Goal: Navigation & Orientation: Go to known website

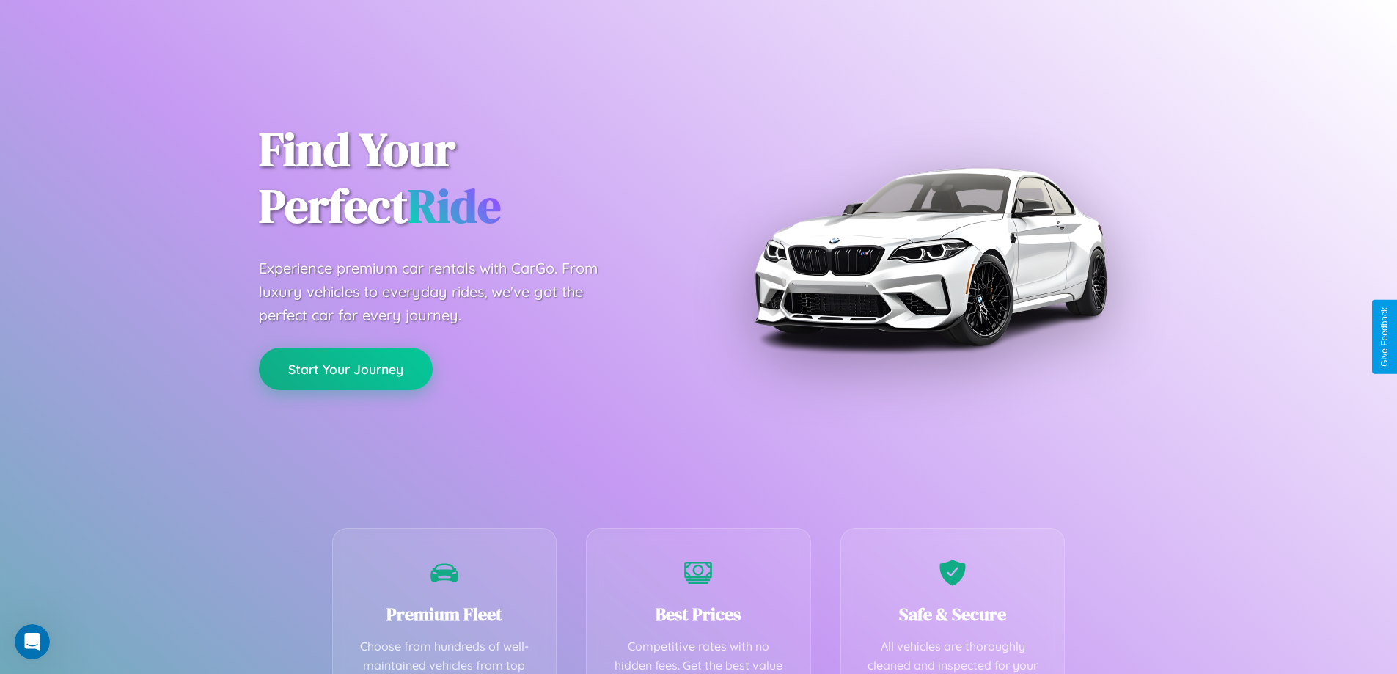
click at [345, 369] on button "Start Your Journey" at bounding box center [346, 369] width 174 height 43
click at [345, 368] on button "Start Your Journey" at bounding box center [346, 369] width 174 height 43
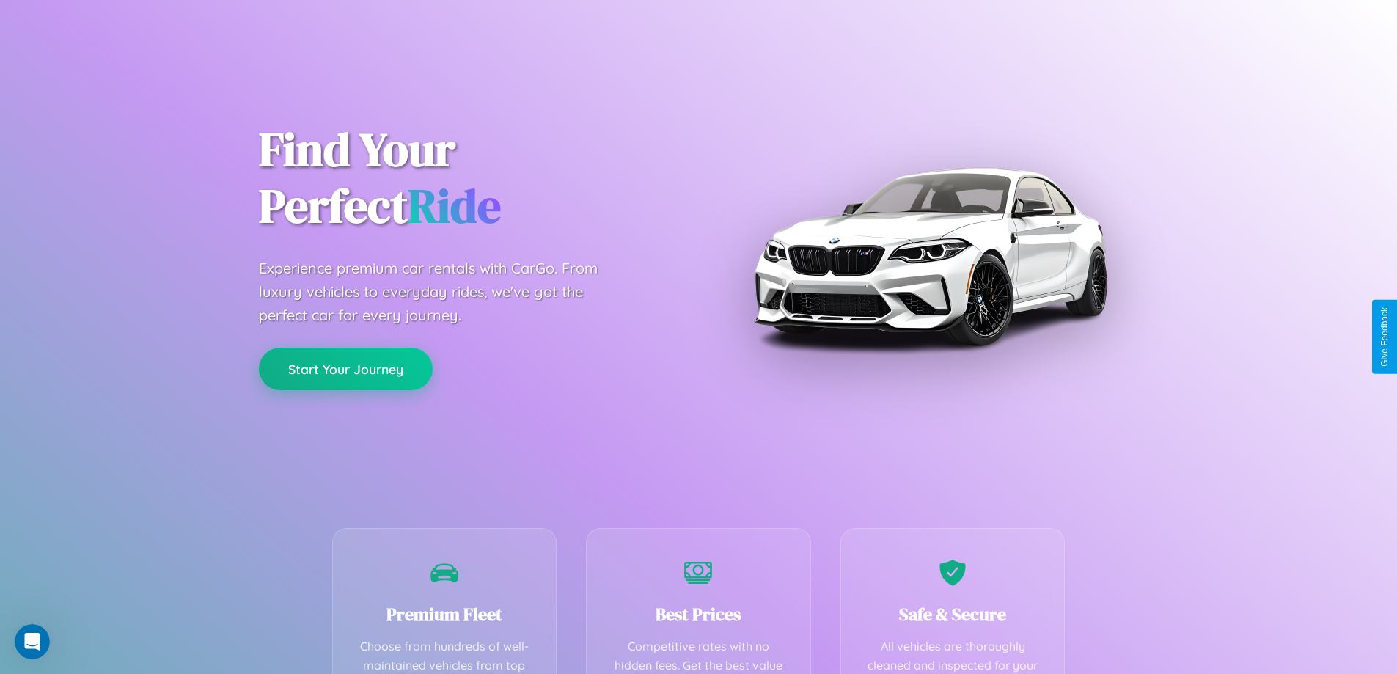
click at [345, 368] on button "Start Your Journey" at bounding box center [346, 369] width 174 height 43
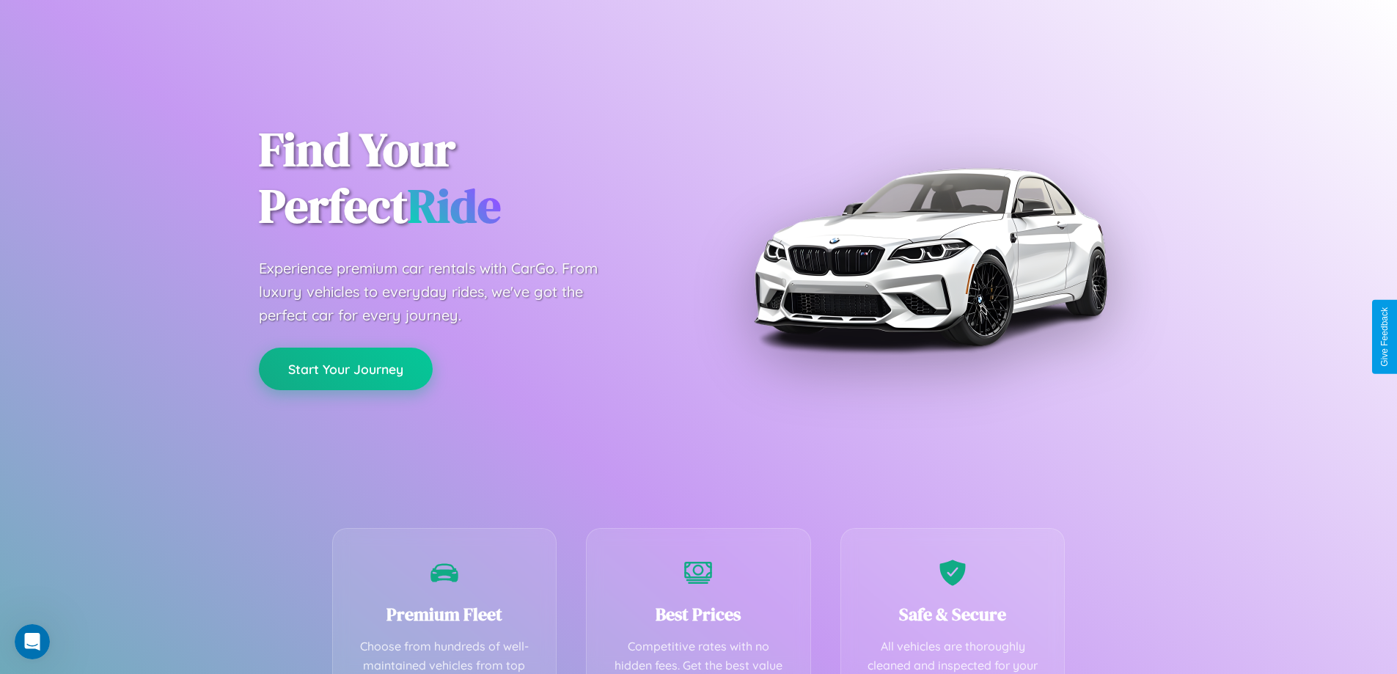
click at [345, 368] on button "Start Your Journey" at bounding box center [346, 369] width 174 height 43
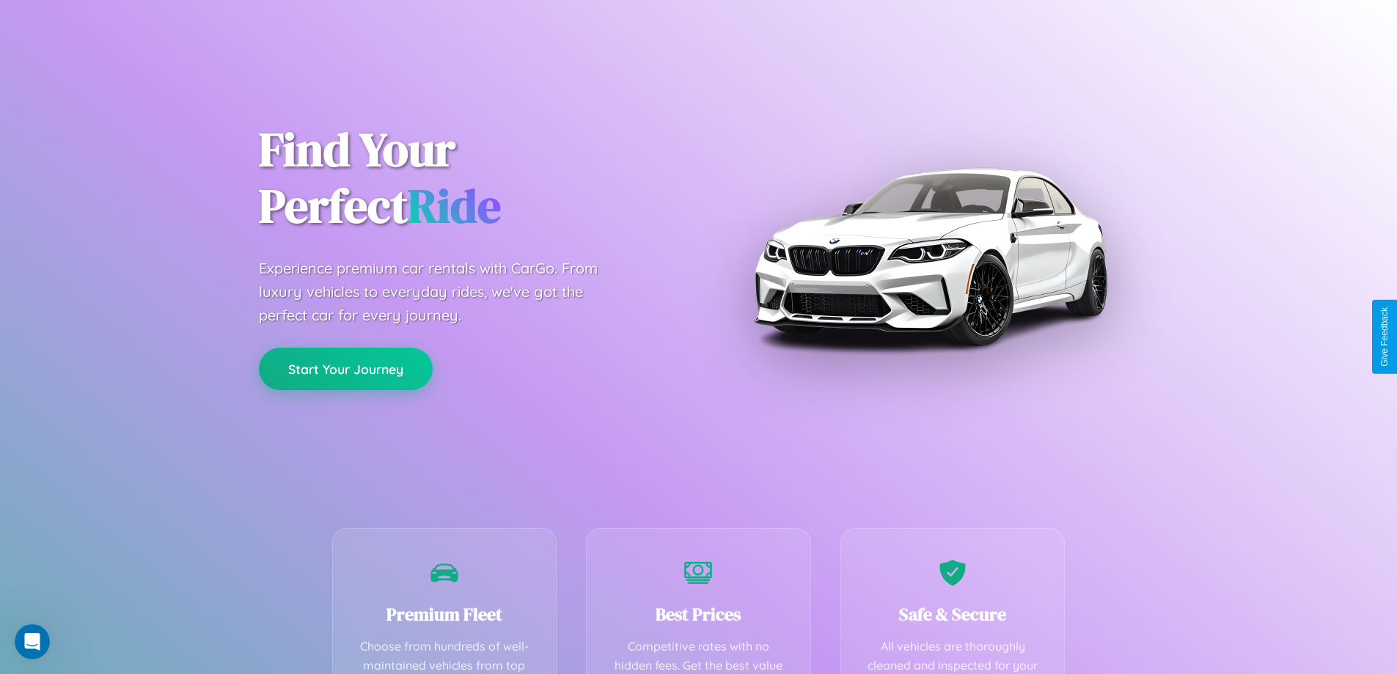
click at [345, 368] on button "Start Your Journey" at bounding box center [346, 369] width 174 height 43
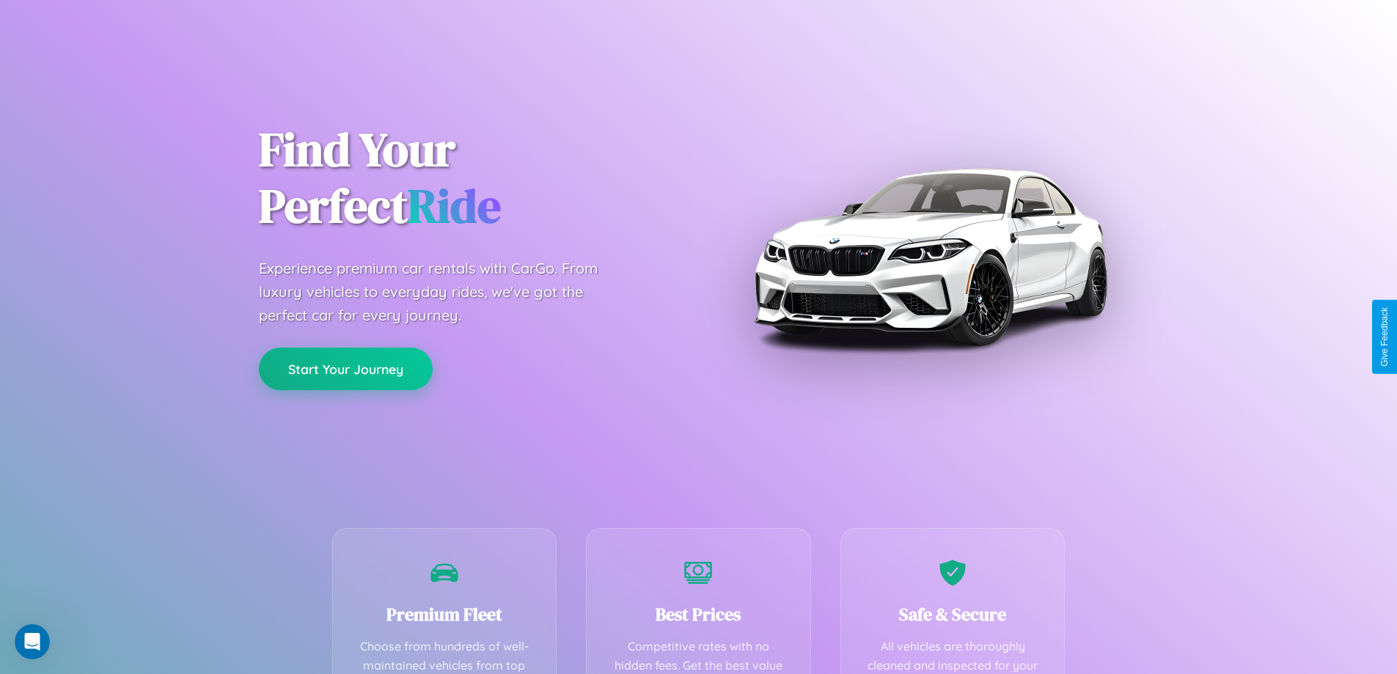
click at [345, 368] on button "Start Your Journey" at bounding box center [346, 369] width 174 height 43
